Goal: Information Seeking & Learning: Check status

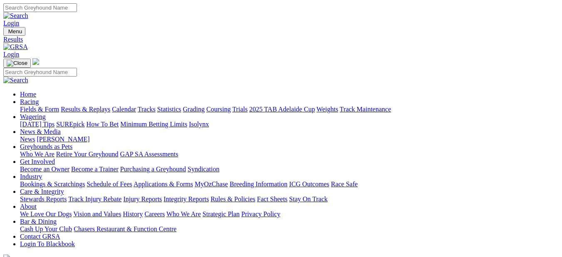
drag, startPoint x: 0, startPoint y: 0, endPoint x: 129, endPoint y: 178, distance: 219.2
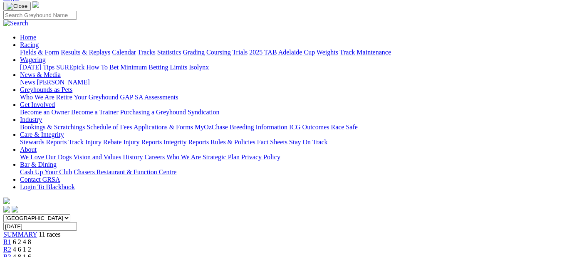
scroll to position [38, 0]
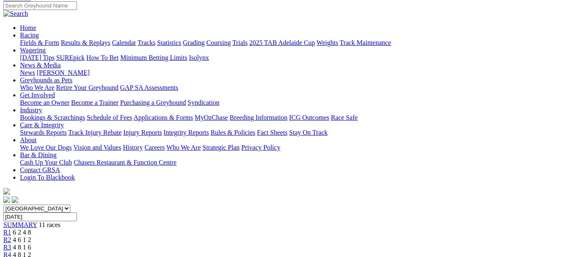
scroll to position [57, 0]
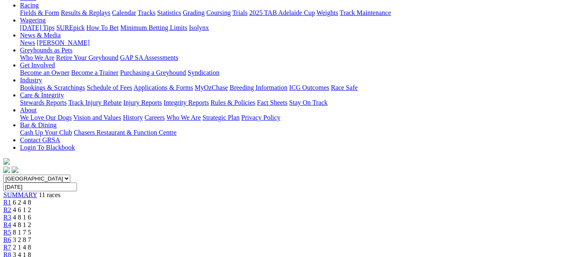
scroll to position [95, 0]
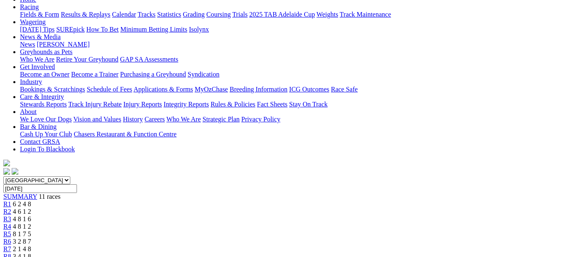
click at [396, 253] on div "R8 3 4 1 8" at bounding box center [280, 256] width 555 height 7
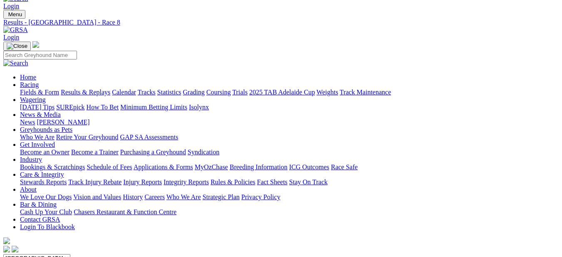
scroll to position [14, 0]
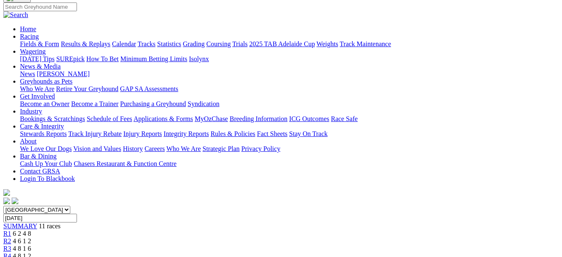
scroll to position [24, 0]
